Goal: Task Accomplishment & Management: Manage account settings

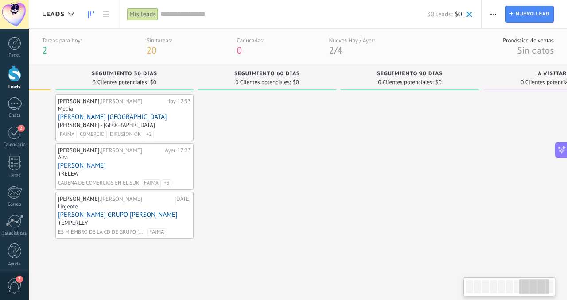
scroll to position [0, 976]
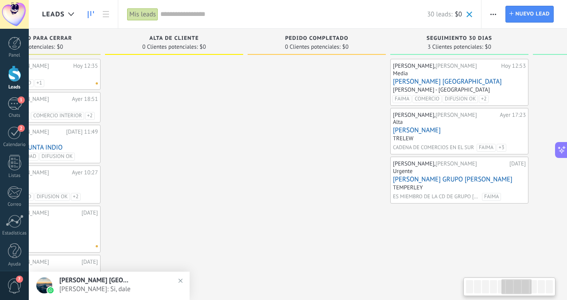
scroll to position [0, 650]
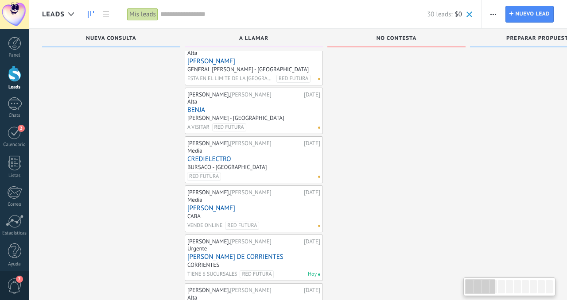
scroll to position [543, 0]
